Goal: Find specific page/section: Find specific page/section

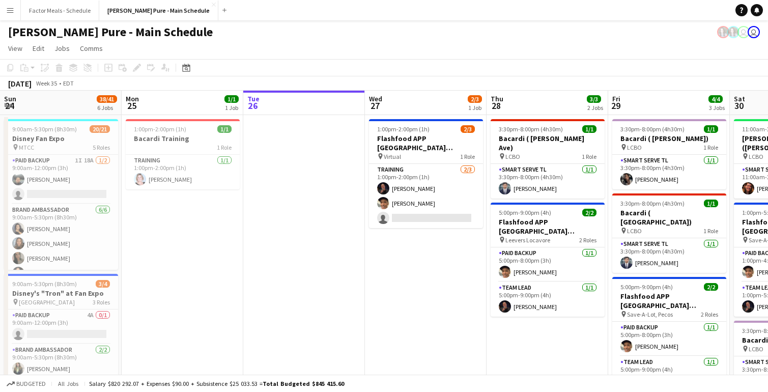
scroll to position [0, 465]
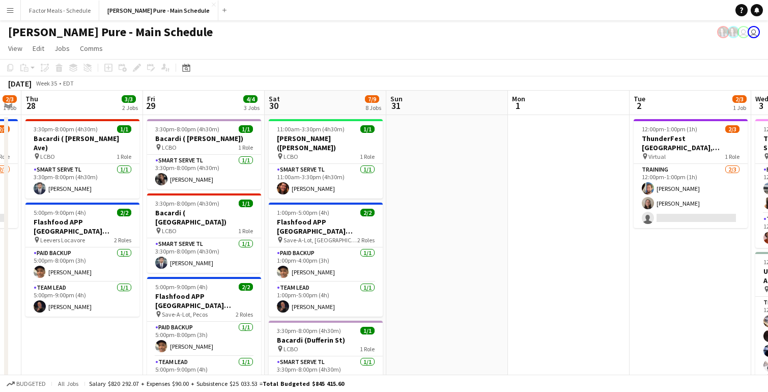
drag, startPoint x: 720, startPoint y: 46, endPoint x: 719, endPoint y: 40, distance: 6.1
click at [720, 46] on app-page-menu "View Day view expanded Day view collapsed Month view Date picker Jump to [DATE]…" at bounding box center [384, 49] width 768 height 19
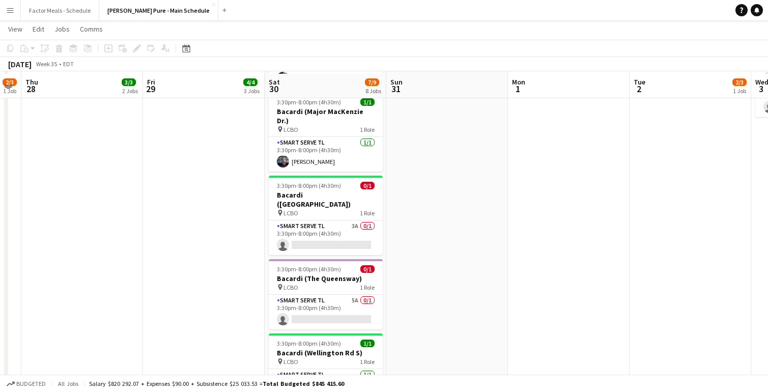
scroll to position [388, 0]
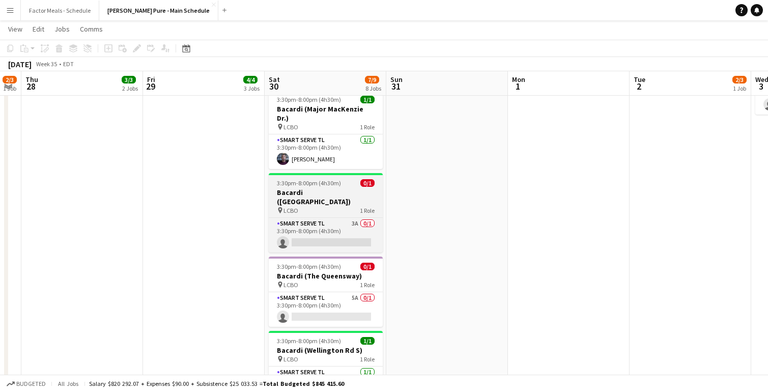
click at [329, 188] on h3 "Bacardi ([GEOGRAPHIC_DATA])" at bounding box center [326, 197] width 114 height 18
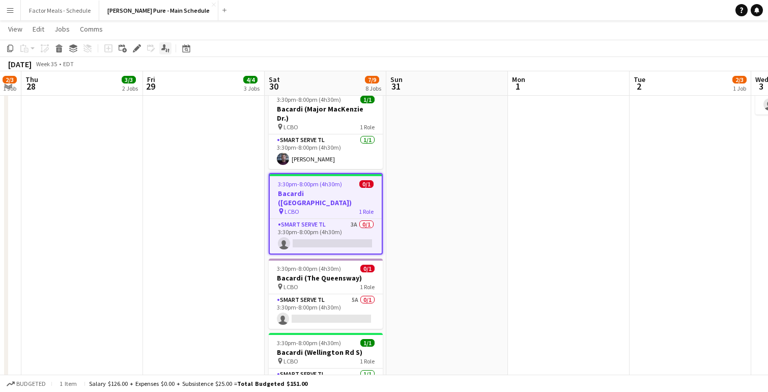
click at [168, 49] on icon at bounding box center [168, 50] width 2 height 4
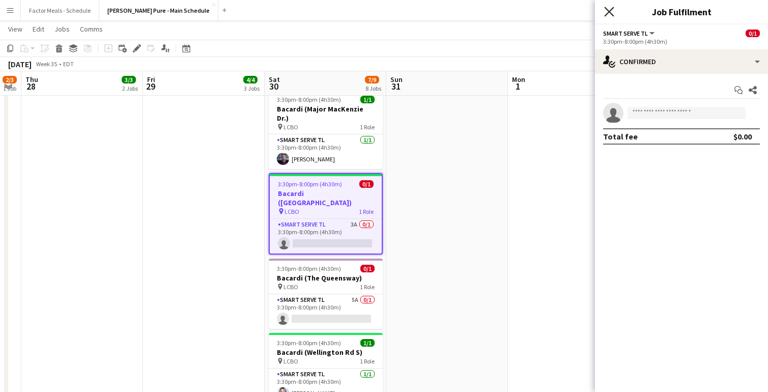
click at [611, 10] on icon at bounding box center [609, 12] width 10 height 10
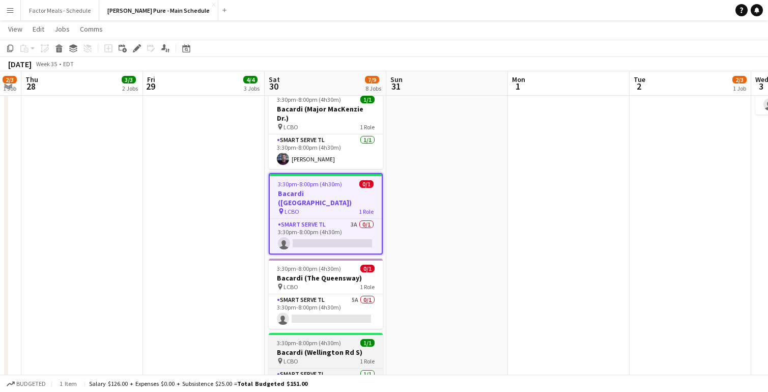
click at [342, 357] on div "pin LCBO 1 Role" at bounding box center [326, 361] width 114 height 8
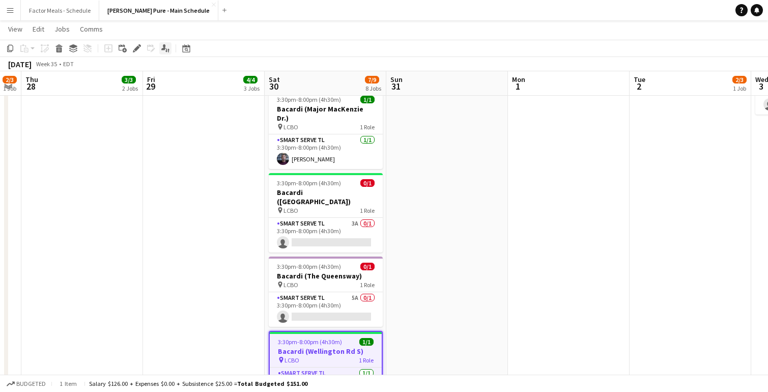
click at [163, 49] on icon at bounding box center [163, 47] width 5 height 6
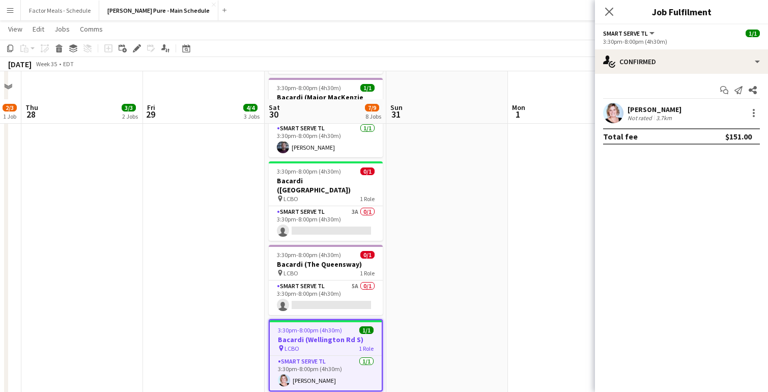
scroll to position [477, 0]
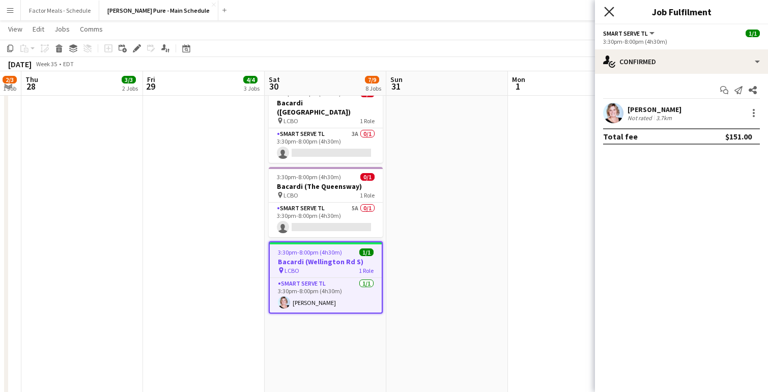
click at [609, 13] on icon "Close pop-in" at bounding box center [609, 12] width 10 height 10
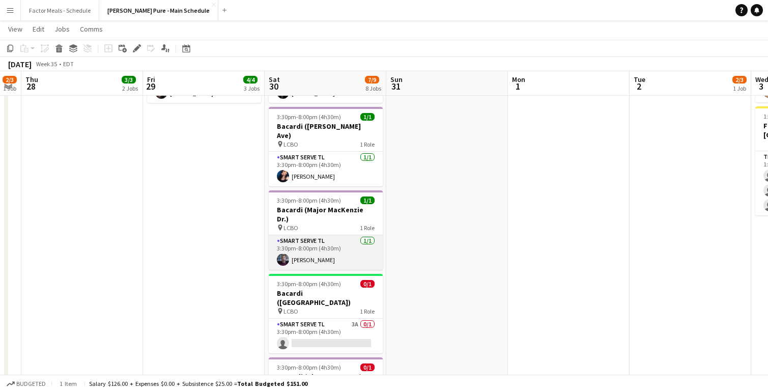
scroll to position [286, 0]
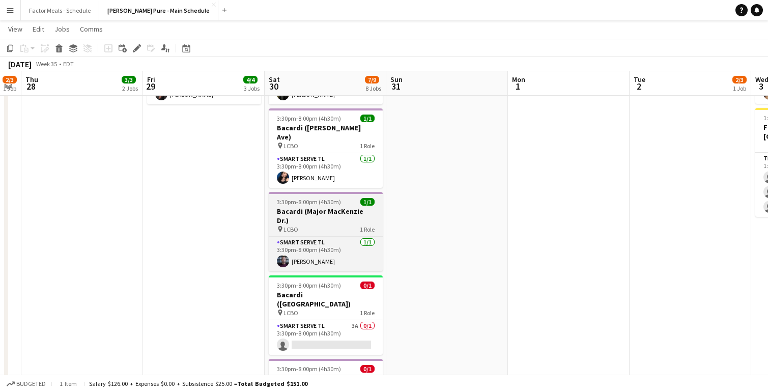
click at [336, 207] on h3 "Bacardi (Major MacKenzie Dr.)" at bounding box center [326, 216] width 114 height 18
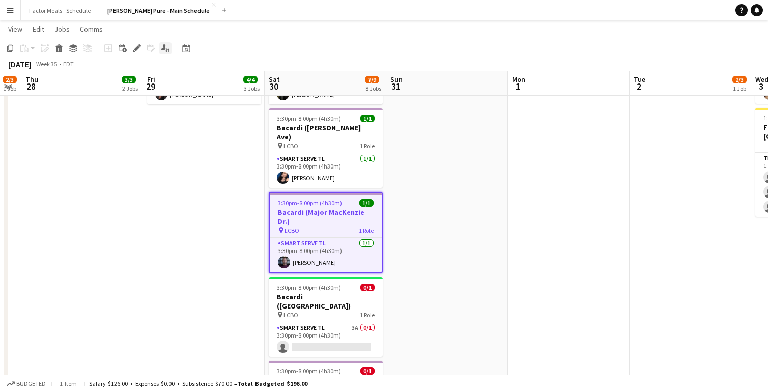
click at [166, 48] on icon "Applicants" at bounding box center [165, 48] width 8 height 8
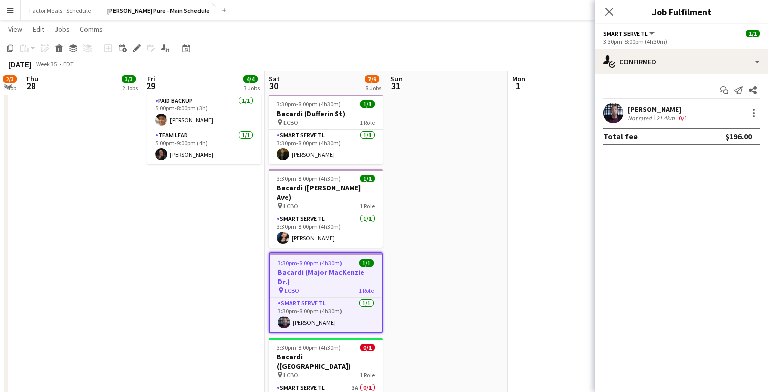
scroll to position [264, 0]
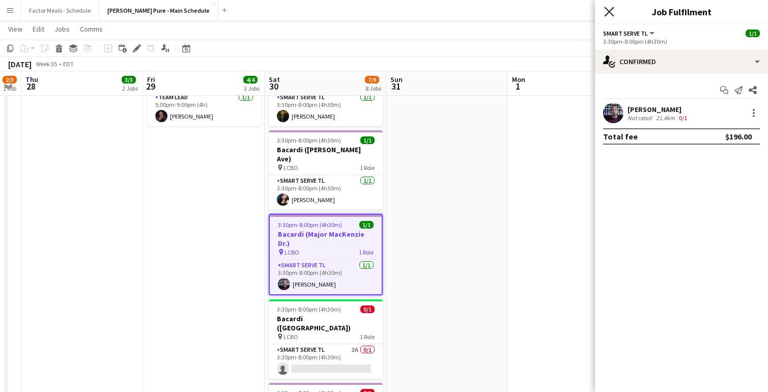
click at [609, 10] on icon "Close pop-in" at bounding box center [609, 12] width 10 height 10
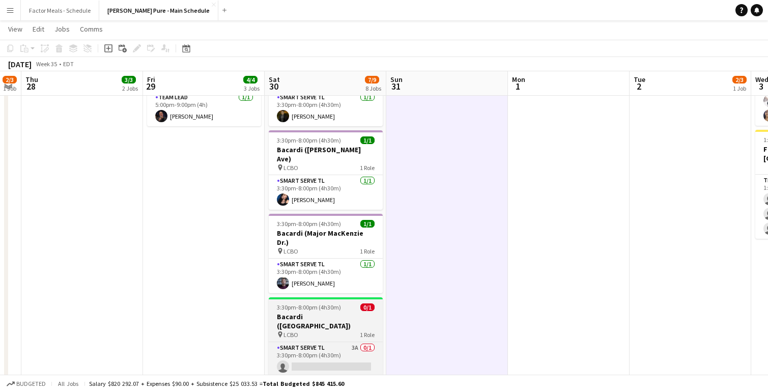
click at [339, 312] on h3 "Bacardi ([GEOGRAPHIC_DATA])" at bounding box center [326, 321] width 114 height 18
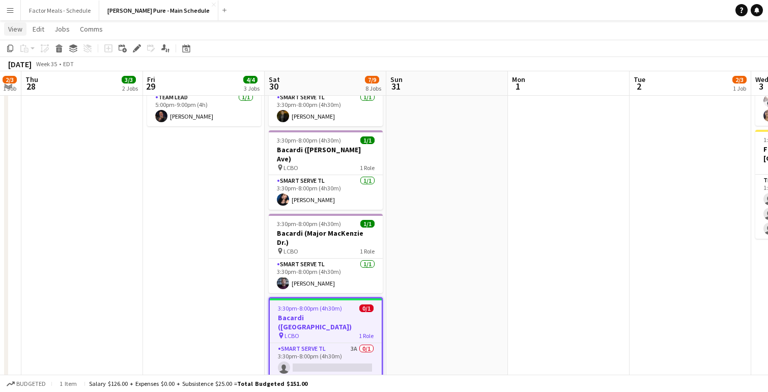
click at [17, 31] on span "View" at bounding box center [15, 28] width 14 height 9
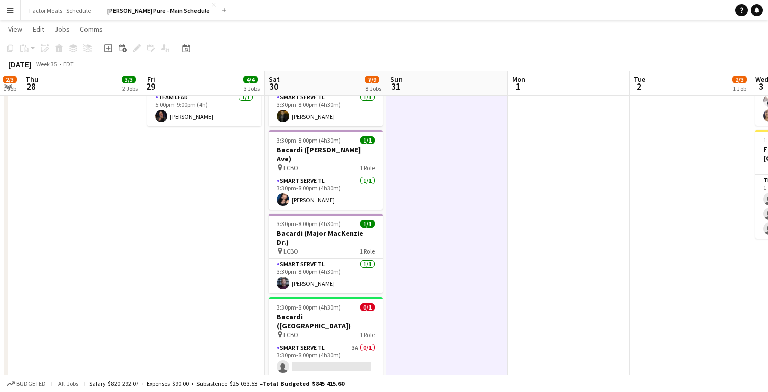
click at [393, 64] on div "[DATE] Week 35 • EDT" at bounding box center [384, 64] width 768 height 14
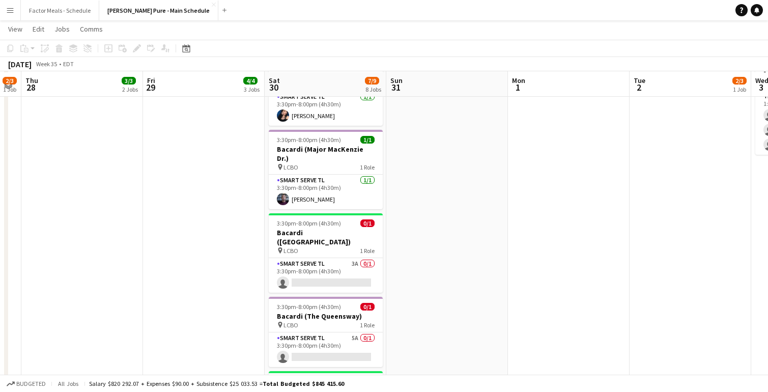
scroll to position [349, 0]
click at [9, 9] on app-icon "Menu" at bounding box center [10, 10] width 8 height 8
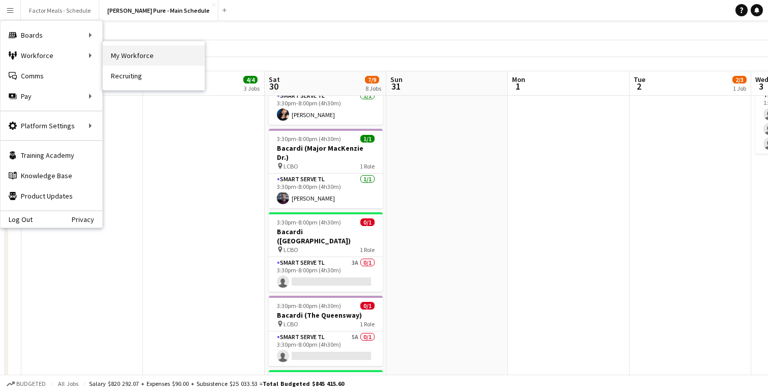
click at [138, 57] on link "My Workforce" at bounding box center [154, 55] width 102 height 20
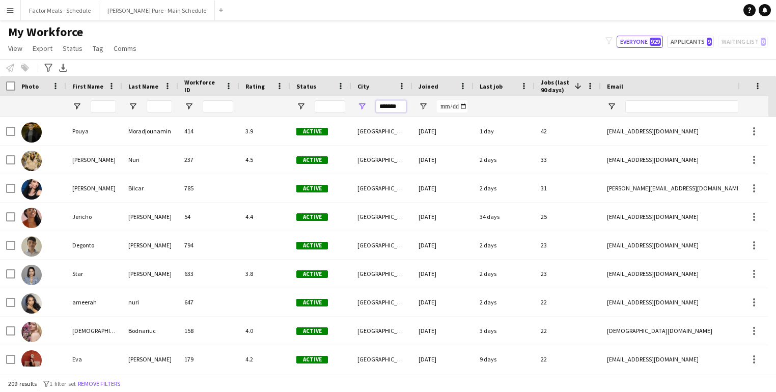
click at [386, 106] on input "*******" at bounding box center [391, 106] width 31 height 12
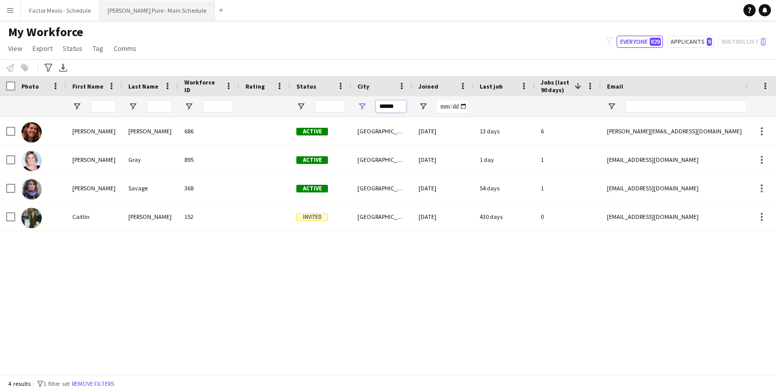
type input "******"
click at [137, 11] on button "[PERSON_NAME] Pure - Main Schedule Close" at bounding box center [157, 11] width 116 height 20
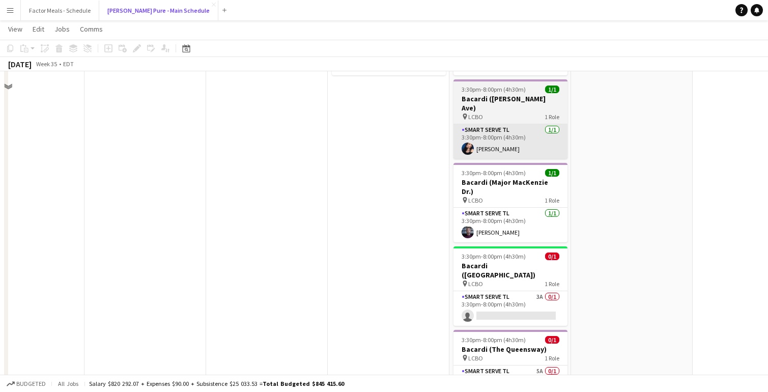
scroll to position [351, 0]
